Goal: Information Seeking & Learning: Find specific fact

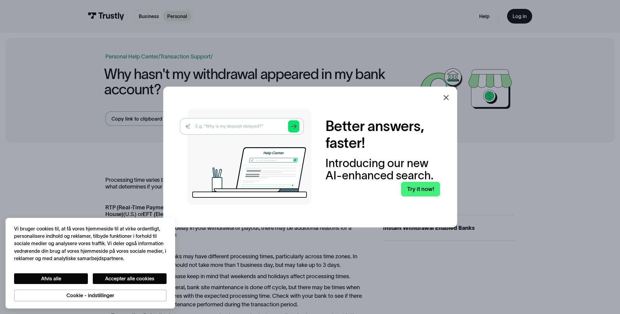
click at [447, 93] on div at bounding box center [446, 97] width 15 height 15
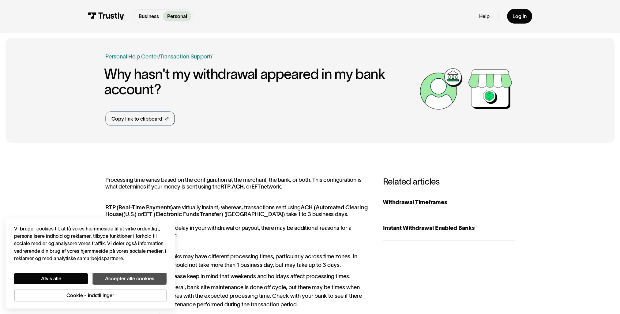
click at [148, 276] on button "Accepter alle cookies" at bounding box center [130, 279] width 74 height 11
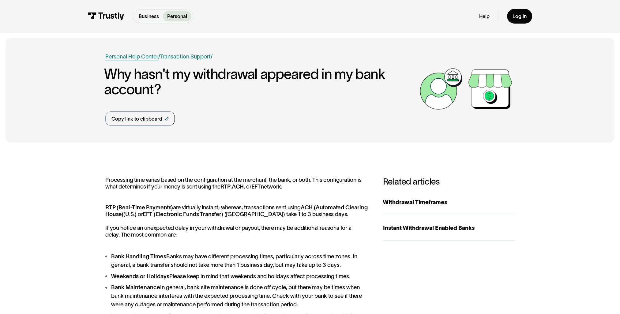
click at [139, 59] on link "Personal Help Center" at bounding box center [131, 56] width 53 height 9
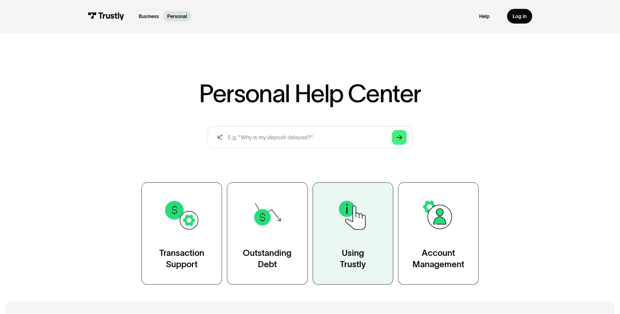
click at [313, 200] on link "Using Trustly" at bounding box center [353, 234] width 81 height 102
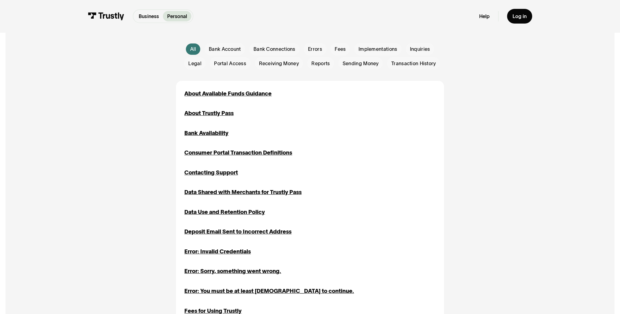
scroll to position [92, 0]
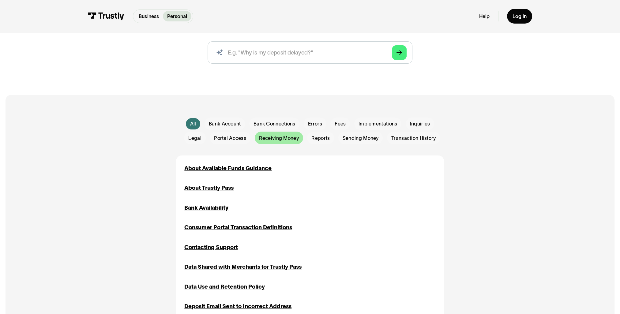
click at [284, 142] on span "Receiving Money" at bounding box center [279, 138] width 40 height 7
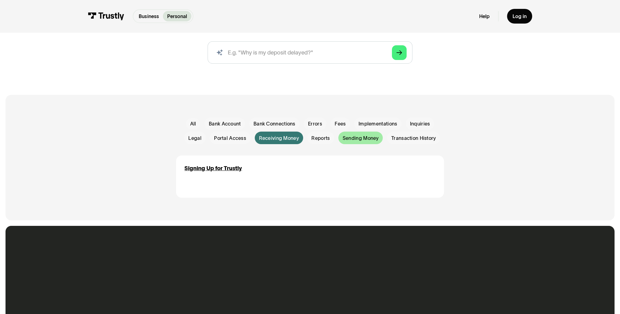
click at [357, 134] on div "Email Form" at bounding box center [360, 138] width 44 height 13
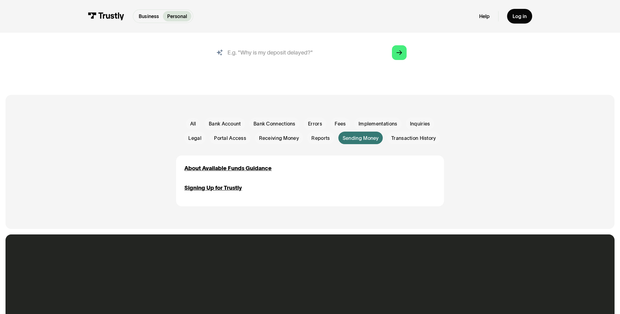
click at [250, 55] on input "search" at bounding box center [310, 52] width 205 height 23
type input "transaction time"
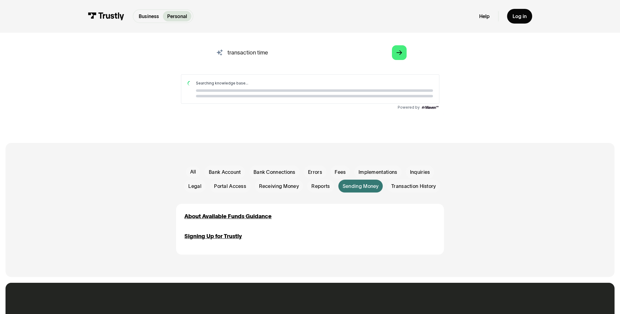
scroll to position [0, 0]
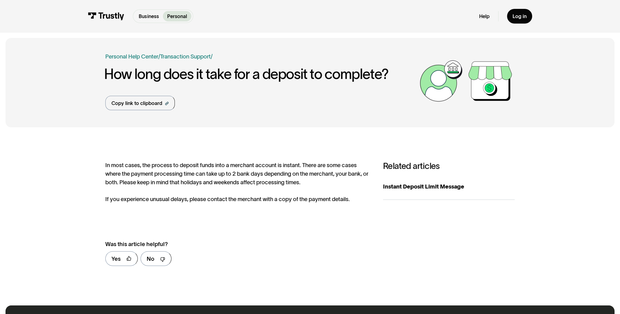
click at [172, 79] on h1 "How long does it take for a deposit to complete?" at bounding box center [260, 74] width 313 height 16
click at [182, 56] on link "Transaction Support" at bounding box center [185, 56] width 51 height 6
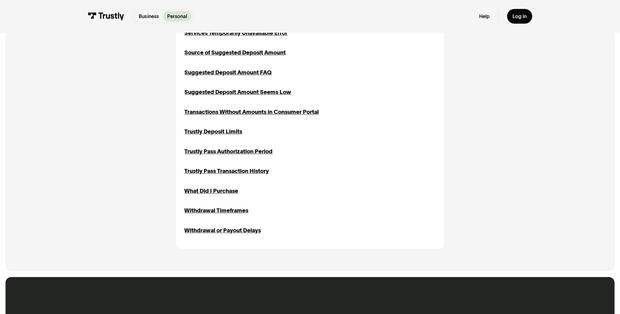
scroll to position [766, 0]
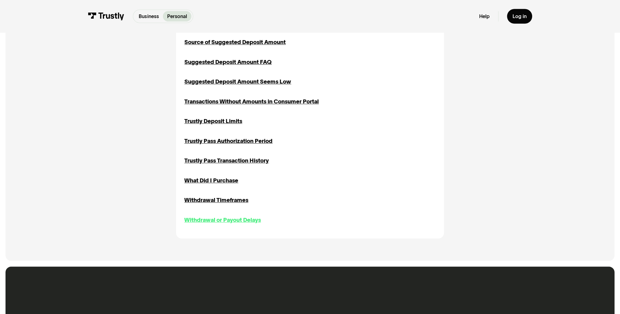
click at [194, 223] on div "Withdrawal or Payout Delays" at bounding box center [222, 220] width 77 height 9
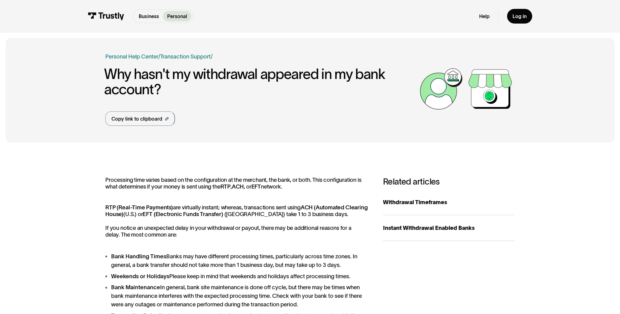
scroll to position [31, 0]
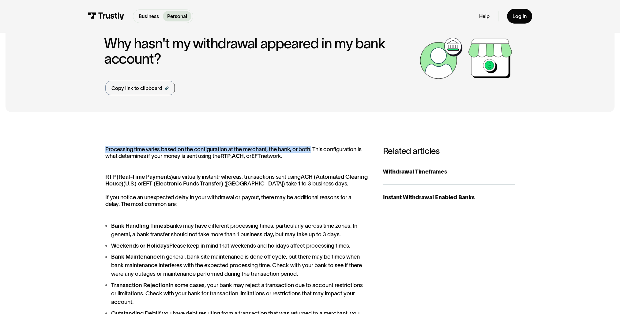
drag, startPoint x: 105, startPoint y: 149, endPoint x: 315, endPoint y: 142, distance: 210.6
click at [315, 142] on div "Processing time varies based on the configuration at the merchant, the bank, or…" at bounding box center [310, 285] width 609 height 335
copy p "Processing time varies based on the configuration at the merchant, the bank, or…"
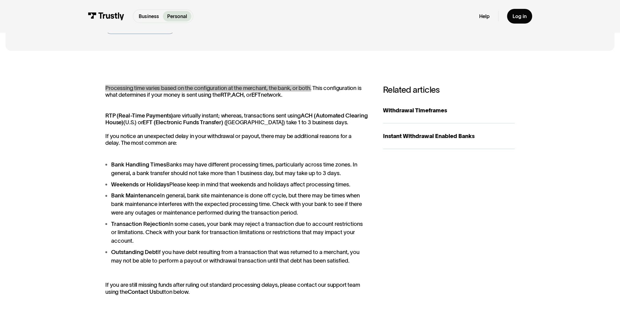
scroll to position [153, 0]
